Goal: Check status: Check status

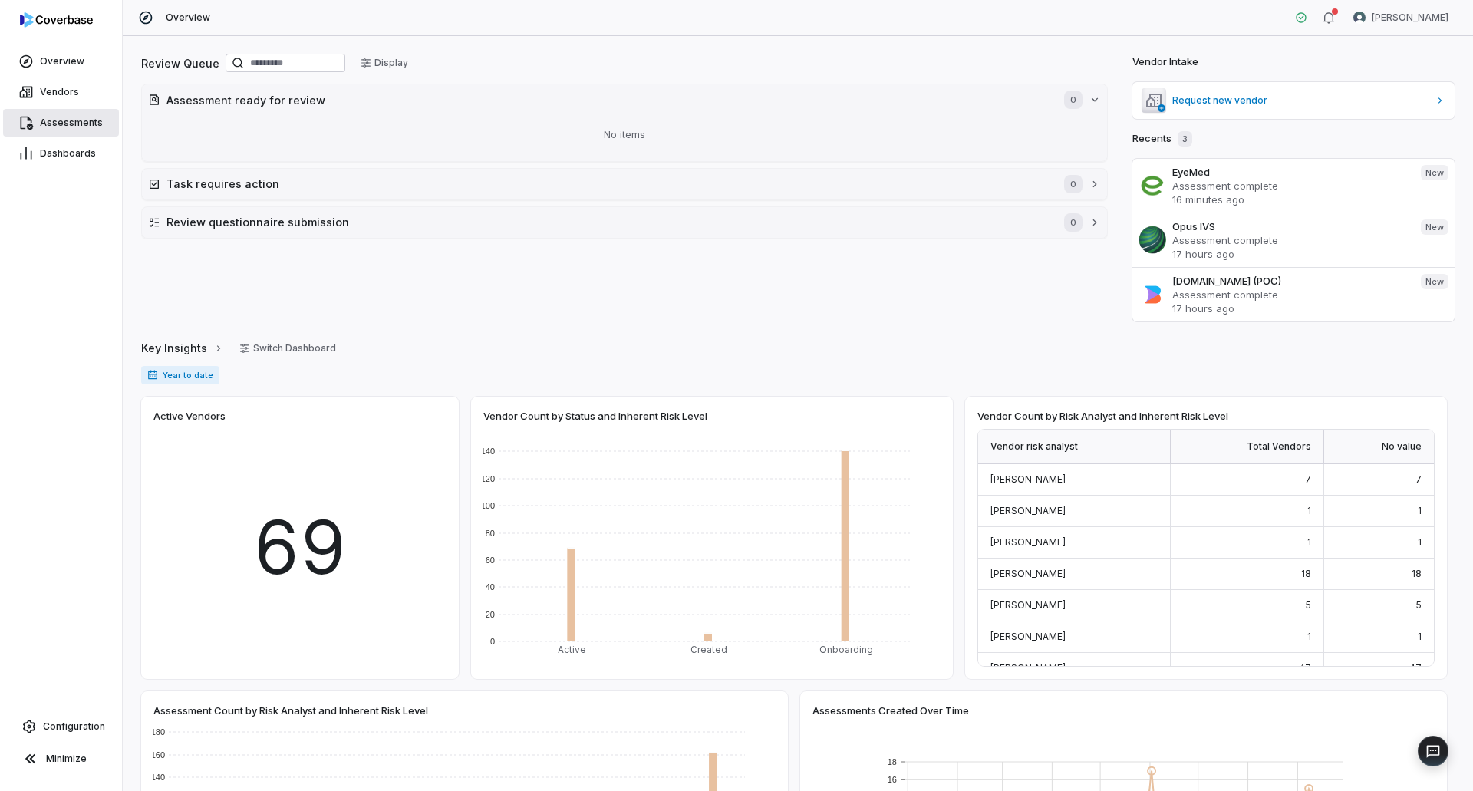
click at [70, 117] on span "Assessments" at bounding box center [71, 123] width 63 height 12
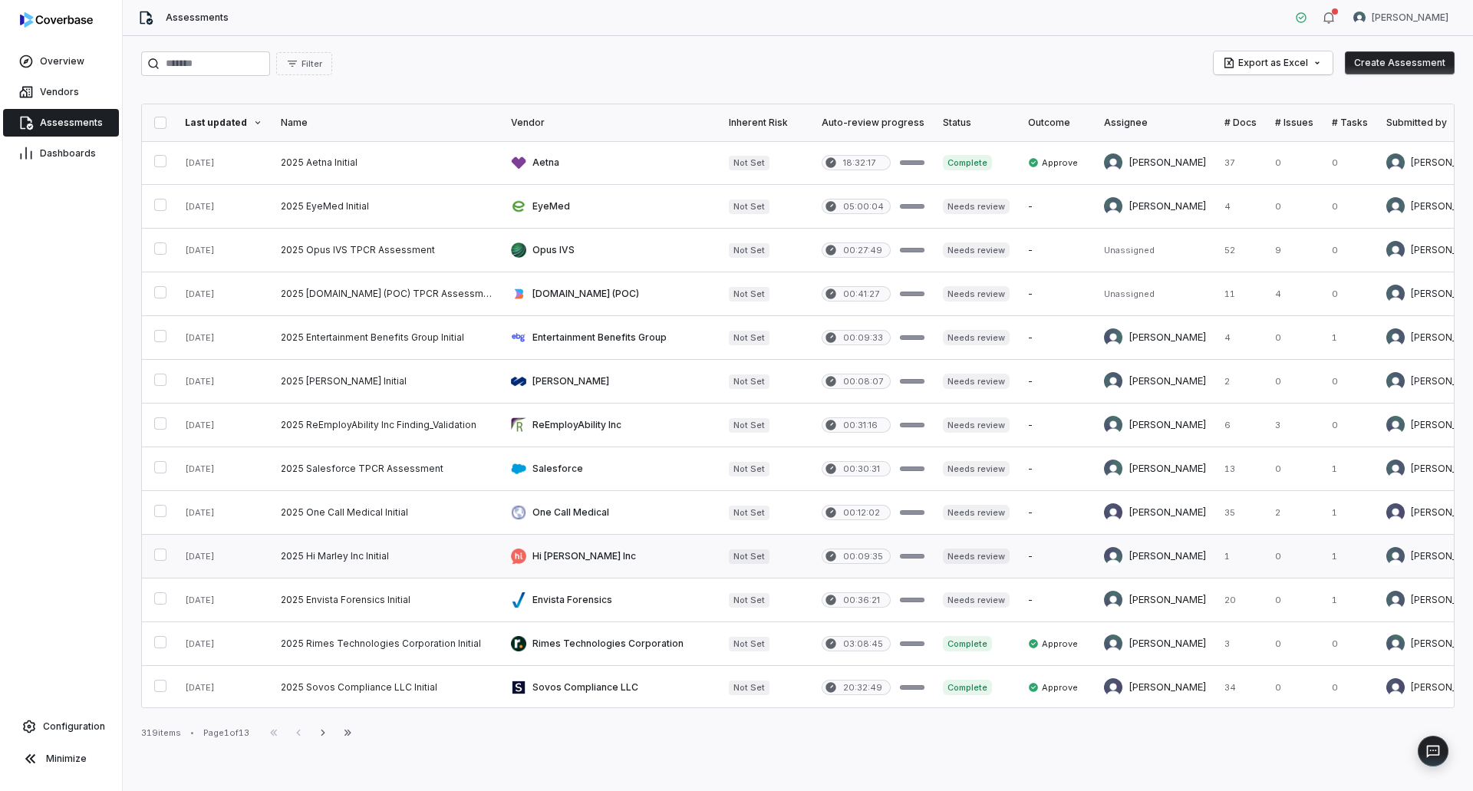
click at [558, 549] on link at bounding box center [611, 556] width 218 height 43
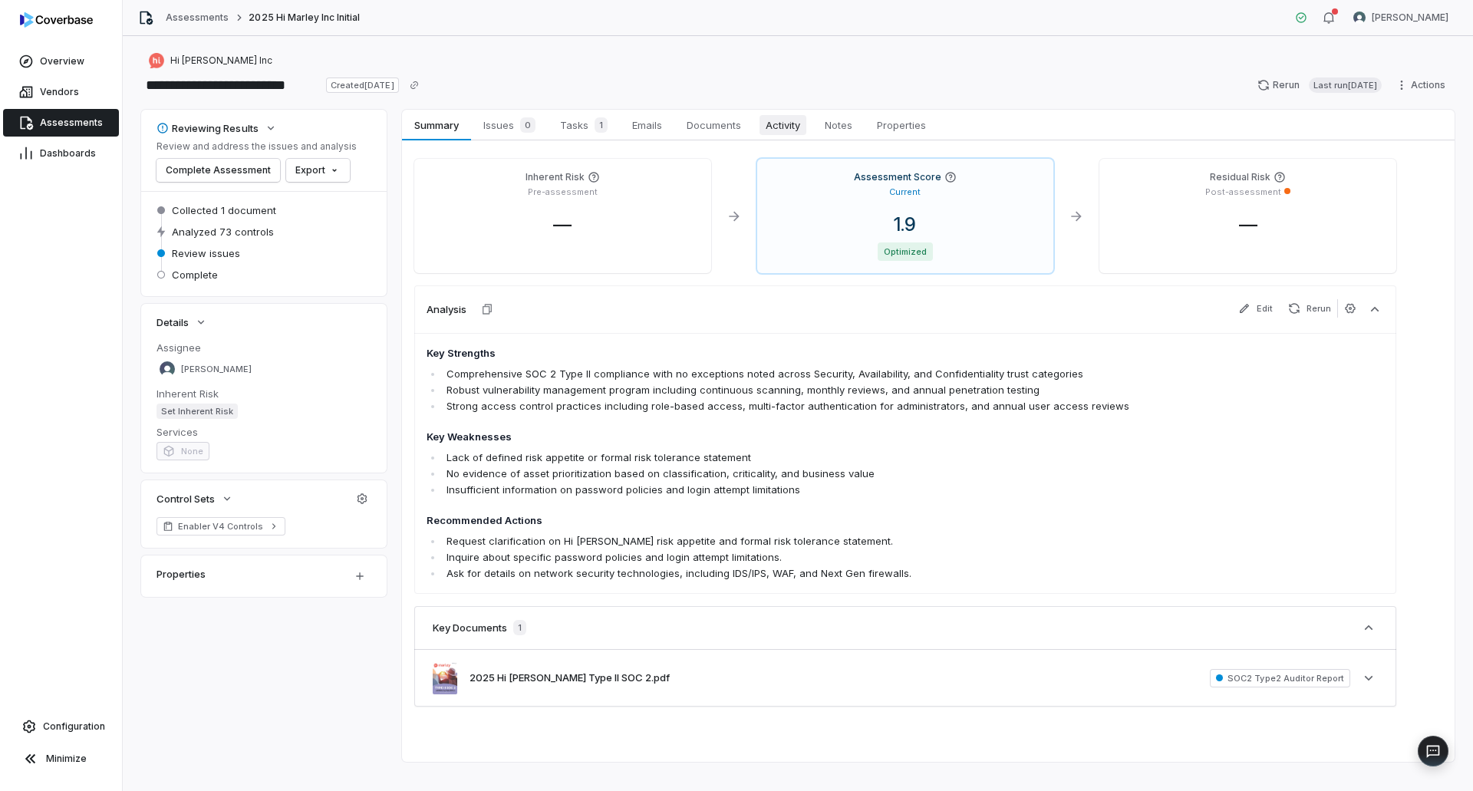
click at [786, 124] on span "Activity" at bounding box center [783, 125] width 47 height 20
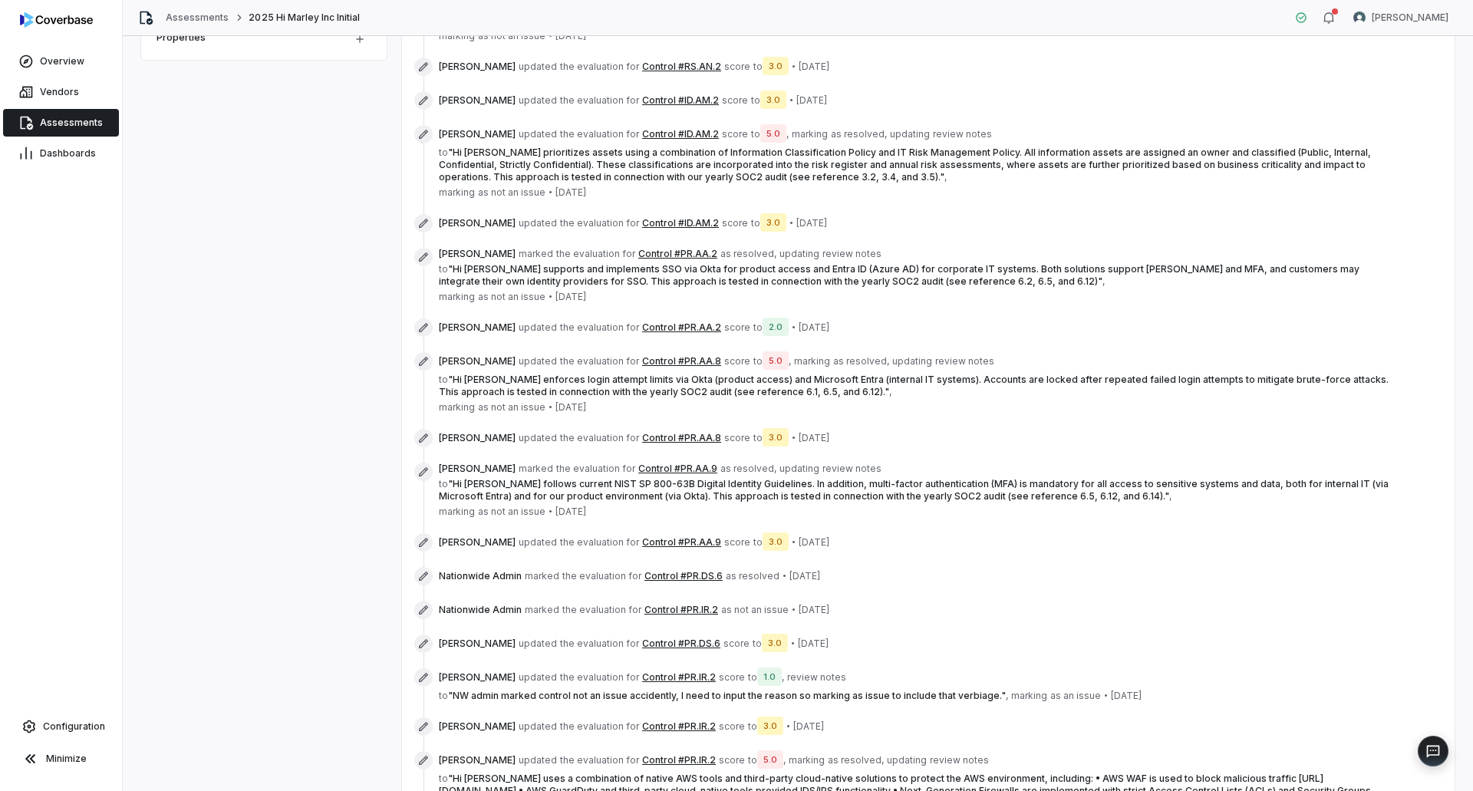
scroll to position [819, 0]
